Goal: Navigation & Orientation: Find specific page/section

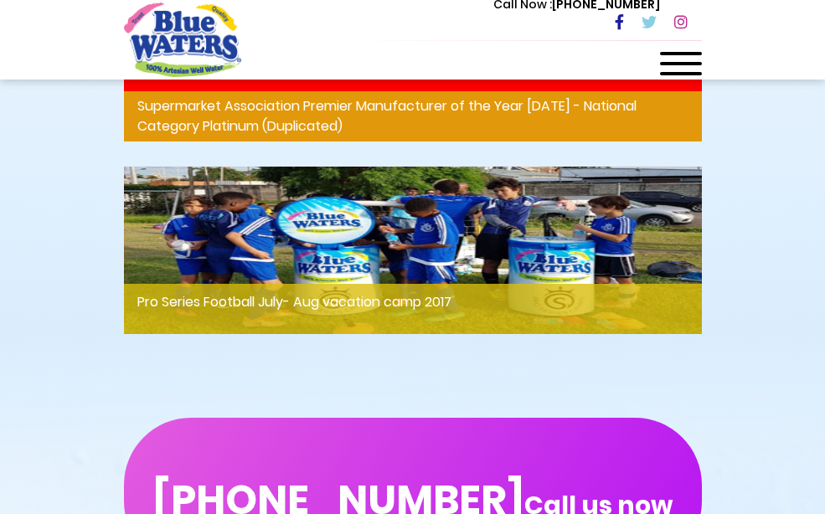
scroll to position [3121, 0]
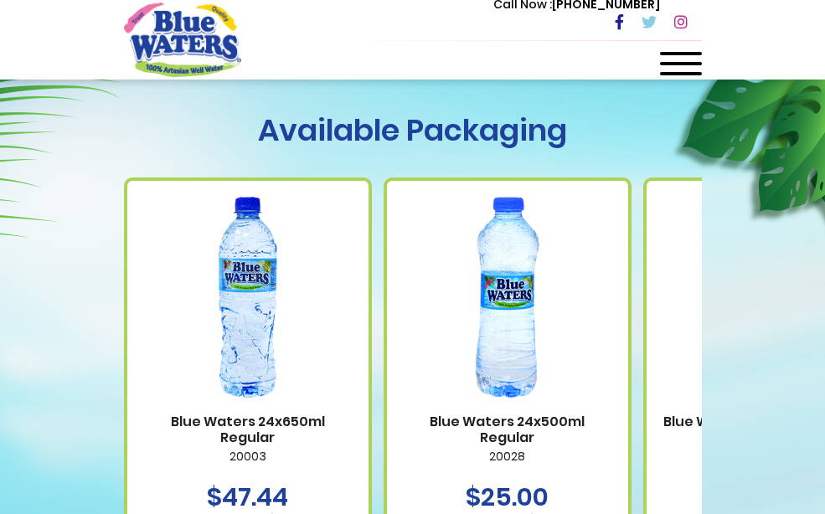
scroll to position [1377, 0]
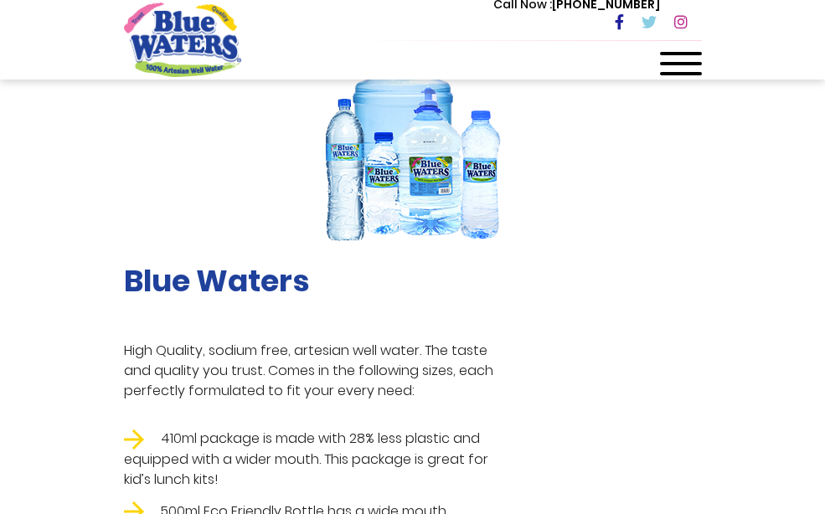
scroll to position [373, 0]
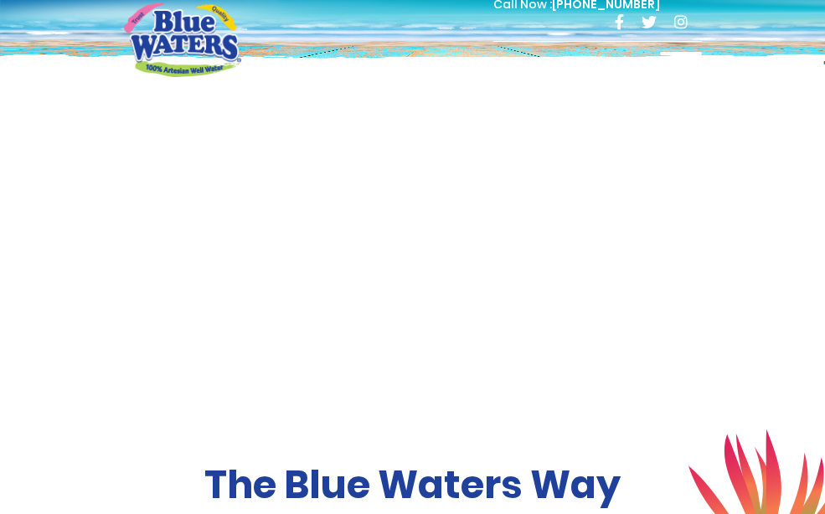
click at [702, 75] on span at bounding box center [681, 73] width 42 height 3
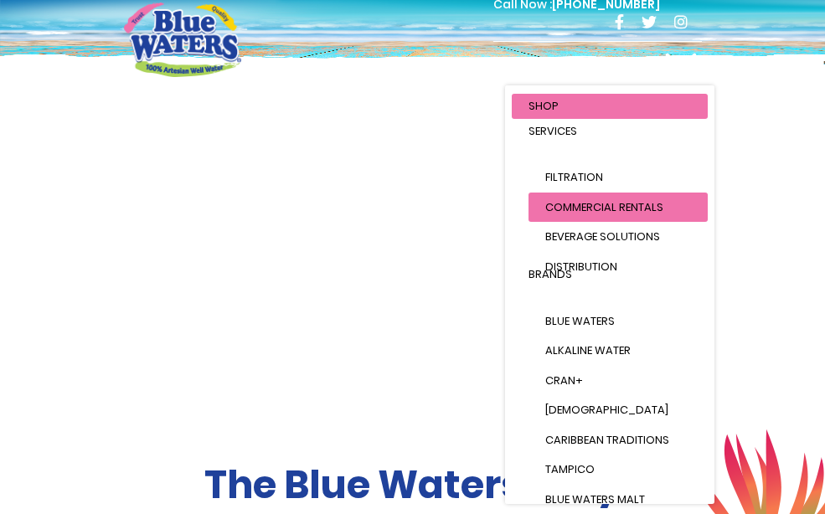
click at [673, 216] on link "Commercial Rentals" at bounding box center [617, 208] width 179 height 30
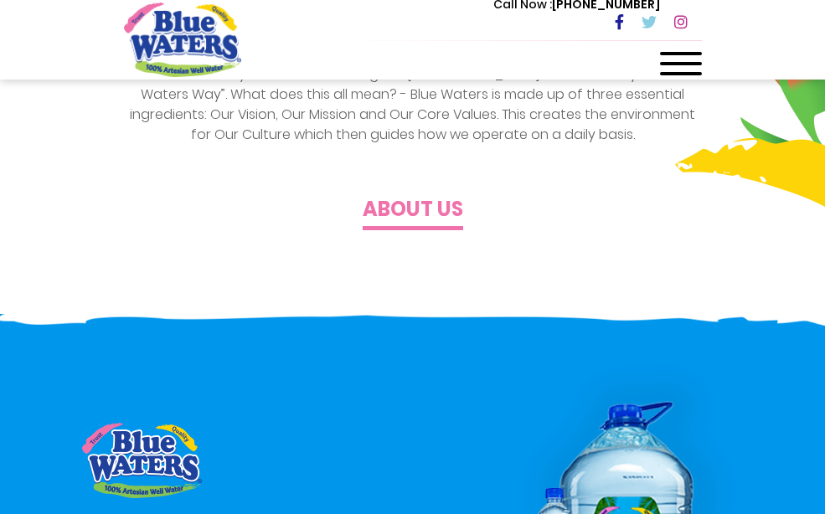
scroll to position [586, 0]
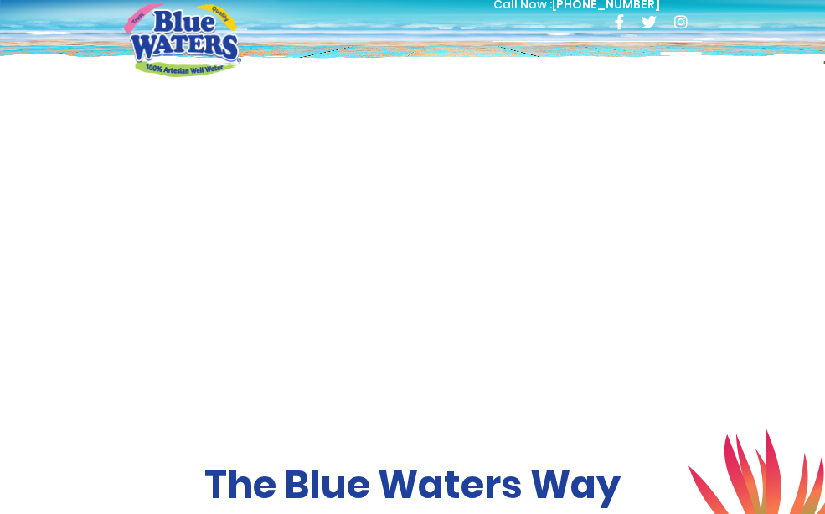
click at [702, 67] on div at bounding box center [681, 68] width 42 height 33
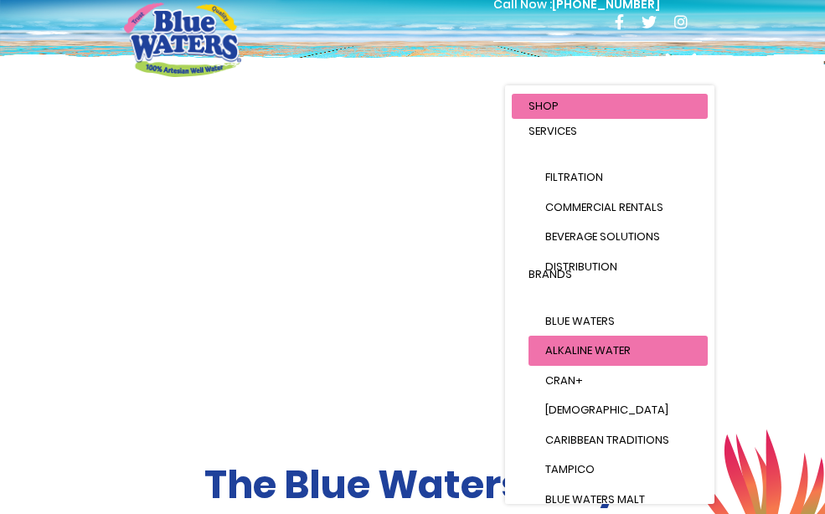
click at [630, 353] on span "Alkaline Water" at bounding box center [587, 350] width 85 height 16
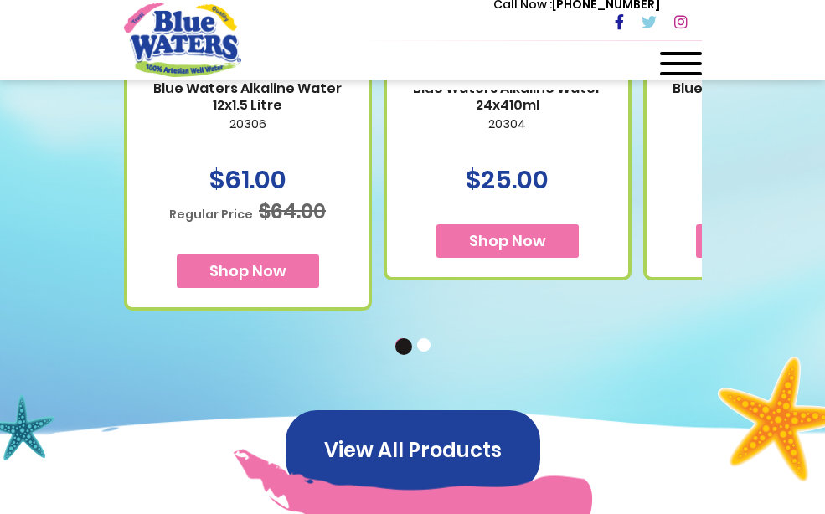
scroll to position [1088, 0]
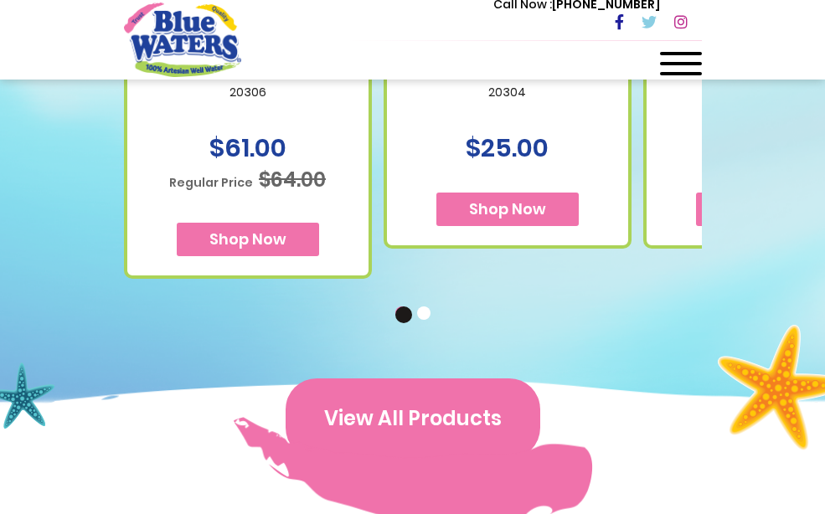
click at [441, 378] on button "View All Products" at bounding box center [412, 418] width 254 height 80
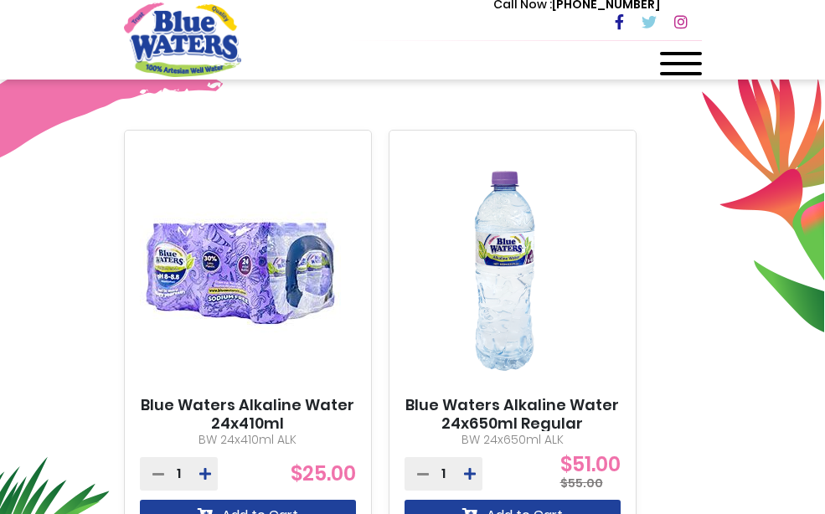
scroll to position [251, 0]
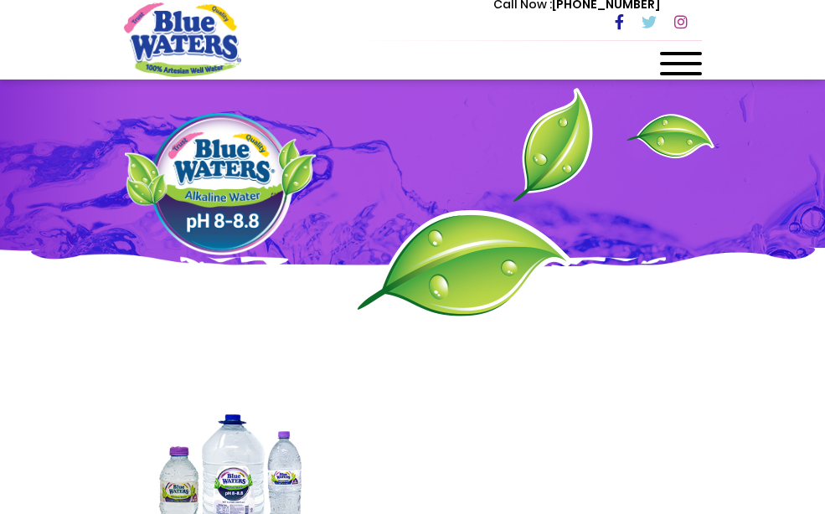
scroll to position [1088, 0]
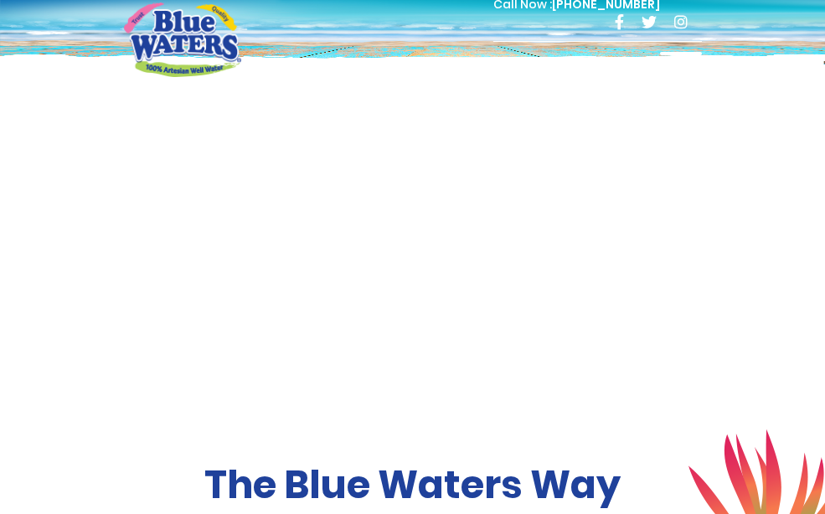
click at [702, 53] on span at bounding box center [681, 53] width 42 height 3
